Goal: Obtain resource: Obtain resource

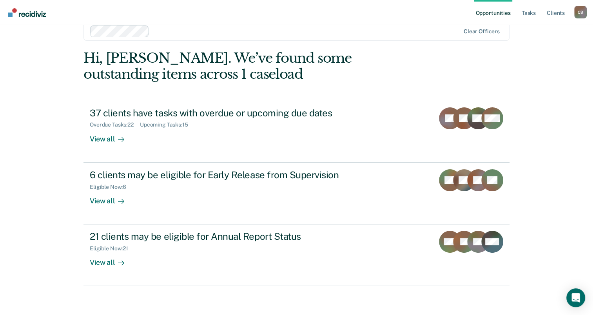
scroll to position [18, 0]
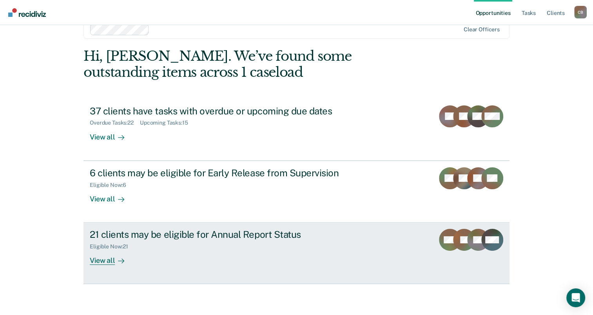
click at [100, 266] on link "21 clients may be eligible for Annual Report Status Eligible Now : 21 View all …" at bounding box center [296, 253] width 426 height 62
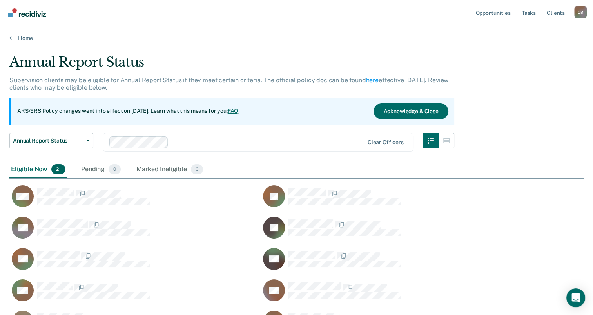
click at [578, 58] on div "Annual Report Status Supervision clients may be eligible for Annual Report Stat…" at bounding box center [296, 290] width 574 height 473
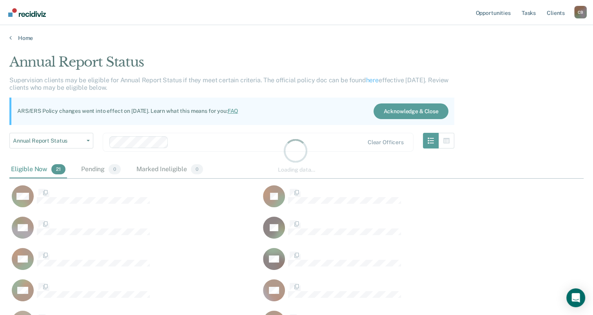
scroll to position [196, 568]
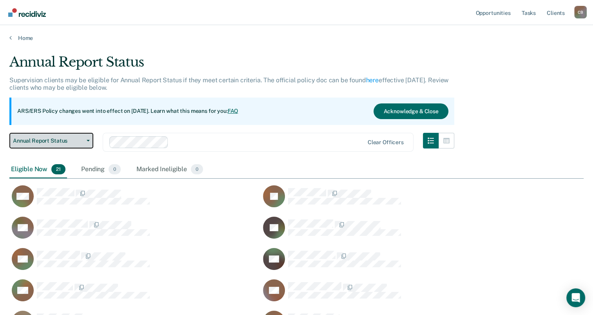
click at [86, 139] on button "Annual Report Status" at bounding box center [51, 141] width 84 height 16
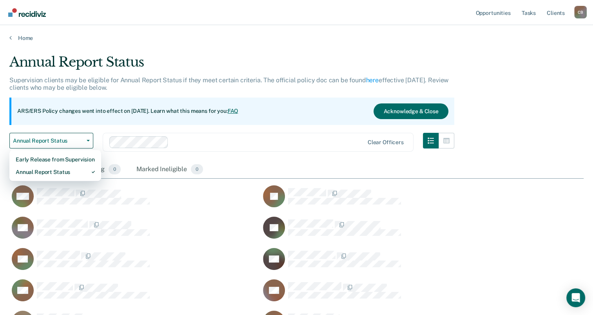
click at [286, 136] on div at bounding box center [236, 142] width 255 height 12
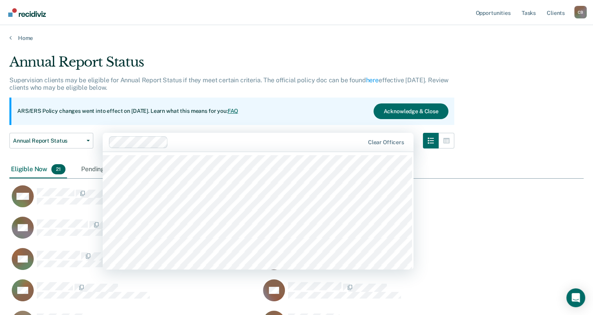
click at [489, 172] on div "Eligible Now 21 Pending 0 Marked Ineligible 0" at bounding box center [296, 170] width 574 height 18
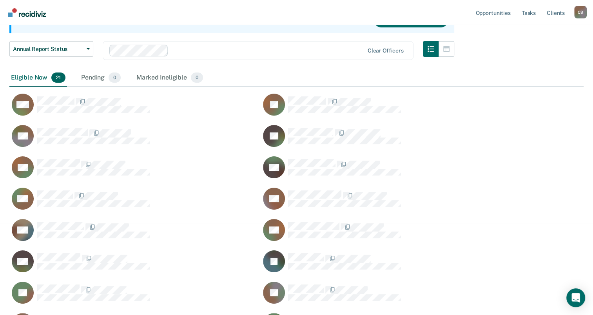
scroll to position [91, 0]
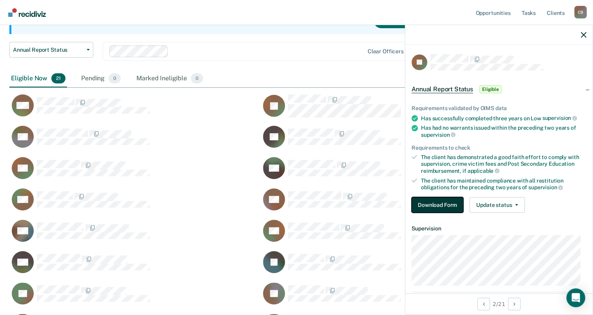
click at [440, 203] on button "Download Form" at bounding box center [437, 205] width 52 height 16
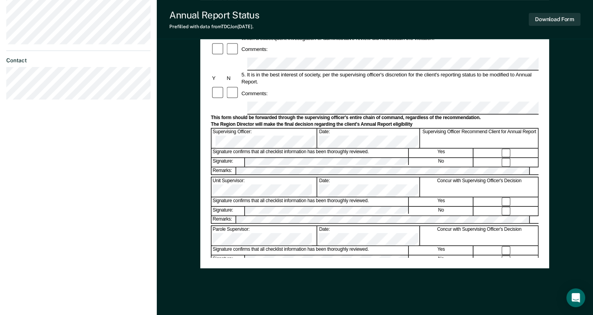
scroll to position [265, 0]
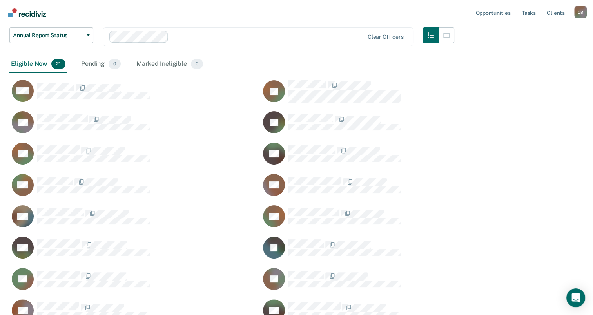
scroll to position [110, 0]
